Goal: Information Seeking & Learning: Learn about a topic

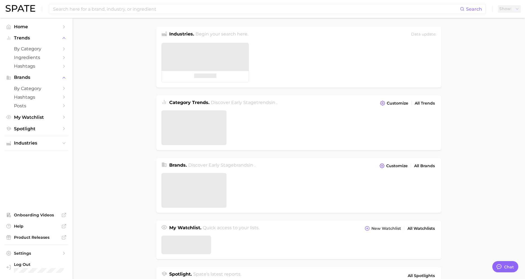
type textarea "x"
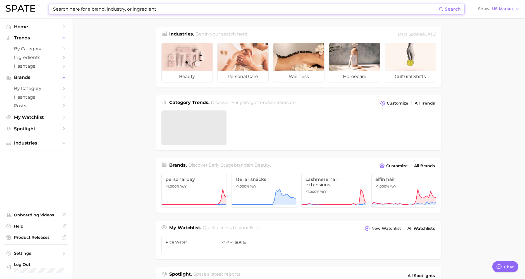
click at [72, 9] on input at bounding box center [246, 8] width 386 height 9
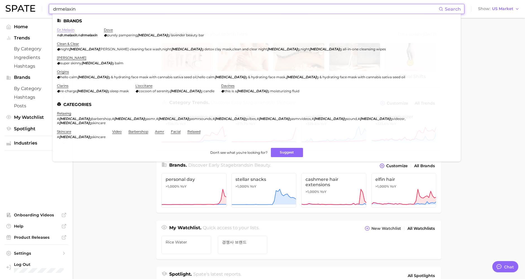
type input "drmelaxin"
click at [72, 30] on link "dr.melaxin" at bounding box center [66, 30] width 18 height 4
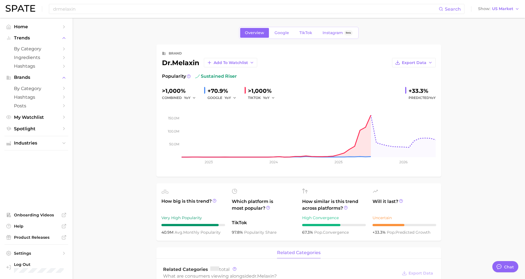
type textarea "x"
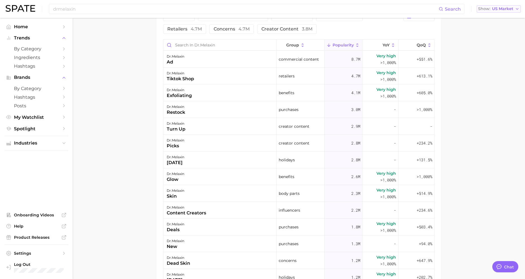
click at [485, 9] on span "Show" at bounding box center [484, 8] width 12 height 3
click at [491, 44] on button "[GEOGRAPHIC_DATA]" at bounding box center [501, 48] width 49 height 10
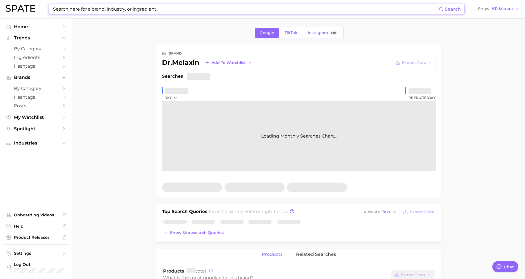
click at [131, 10] on input at bounding box center [246, 8] width 386 height 9
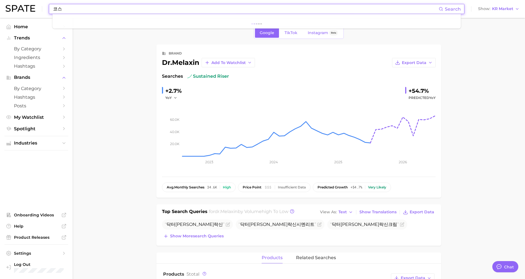
type input "코"
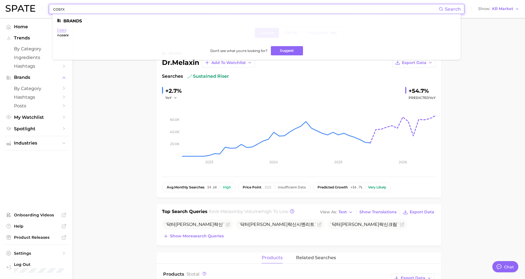
type input "cosrx"
click at [64, 30] on link "cosrx" at bounding box center [61, 30] width 9 height 4
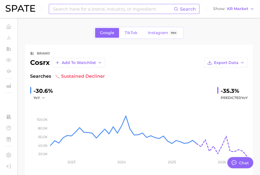
type textarea "x"
